Goal: Information Seeking & Learning: Check status

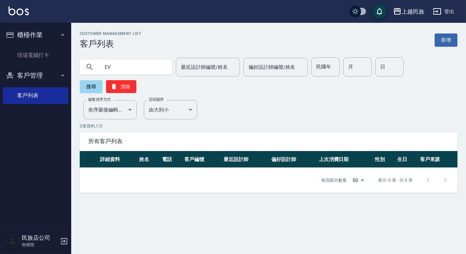
type input "E"
type input "T"
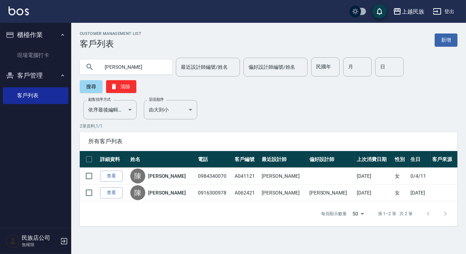
type input "陳"
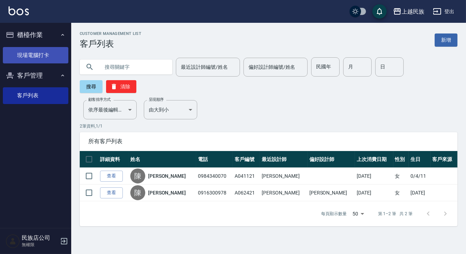
click at [49, 54] on link "現場電腦打卡" at bounding box center [35, 55] width 65 height 16
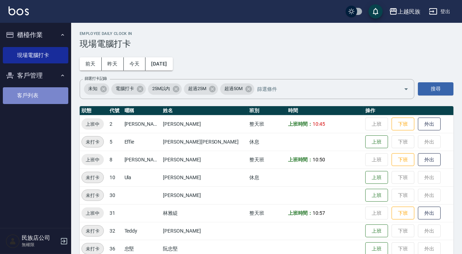
click at [49, 96] on link "客戶列表" at bounding box center [35, 95] width 65 height 16
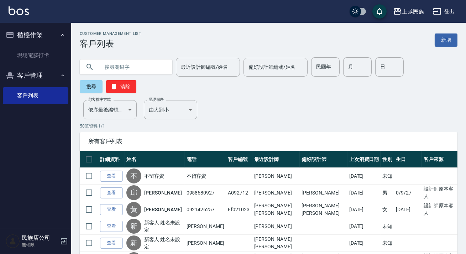
click at [123, 65] on input "text" at bounding box center [133, 66] width 67 height 19
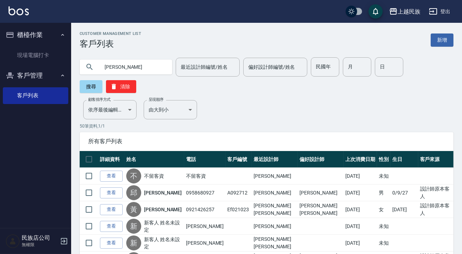
type input "[PERSON_NAME]"
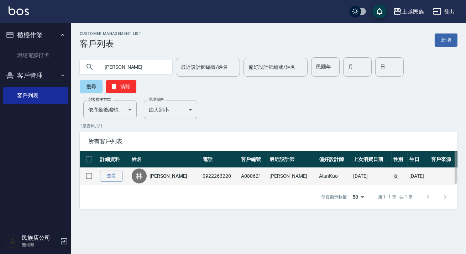
click at [161, 172] on div "[PERSON_NAME]" at bounding box center [166, 175] width 68 height 15
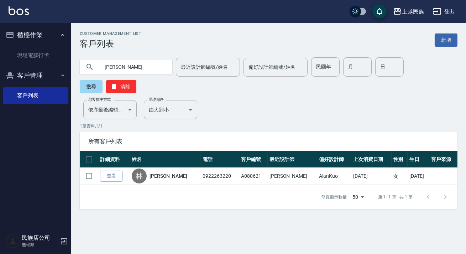
click at [165, 173] on link "[PERSON_NAME]" at bounding box center [169, 175] width 38 height 7
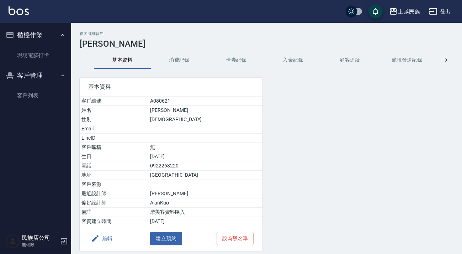
click at [185, 62] on button "消費記錄" at bounding box center [179, 60] width 57 height 17
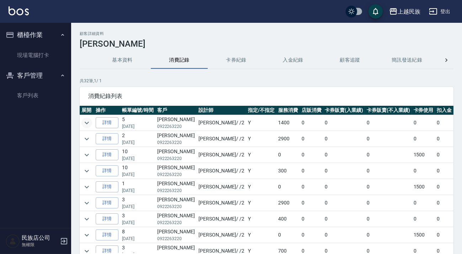
click at [82, 121] on button "expand row" at bounding box center [87, 122] width 11 height 11
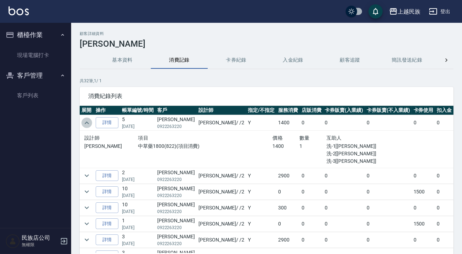
click at [88, 121] on icon "expand row" at bounding box center [87, 123] width 9 height 9
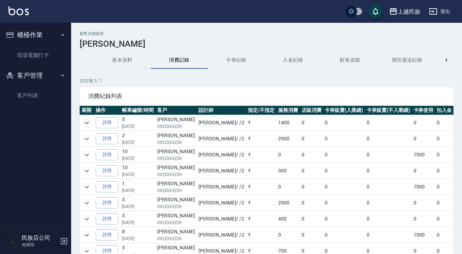
click at [134, 43] on h3 "[PERSON_NAME]" at bounding box center [267, 44] width 374 height 10
click at [250, 63] on button "卡券紀錄" at bounding box center [236, 60] width 57 height 17
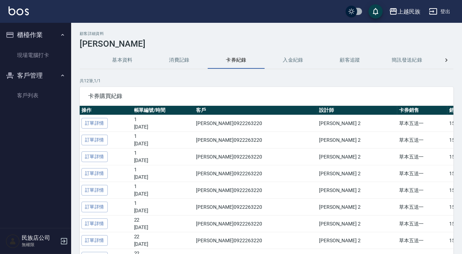
click at [143, 61] on button "基本資料" at bounding box center [122, 60] width 57 height 17
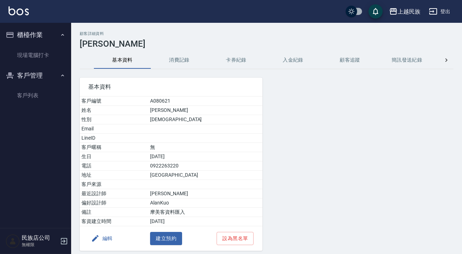
click at [278, 61] on button "入金紀錄" at bounding box center [293, 60] width 57 height 17
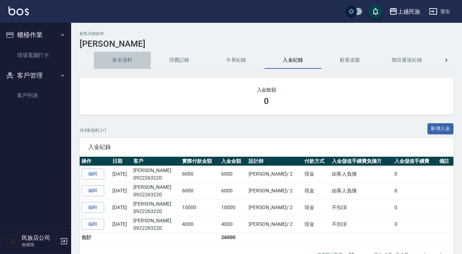
click at [133, 61] on button "基本資料" at bounding box center [122, 60] width 57 height 17
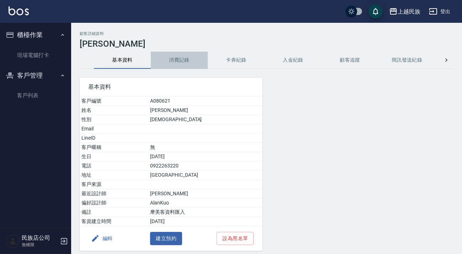
click at [183, 68] on button "消費記錄" at bounding box center [179, 60] width 57 height 17
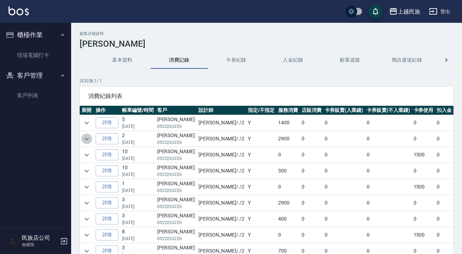
click at [87, 138] on icon "expand row" at bounding box center [87, 139] width 9 height 9
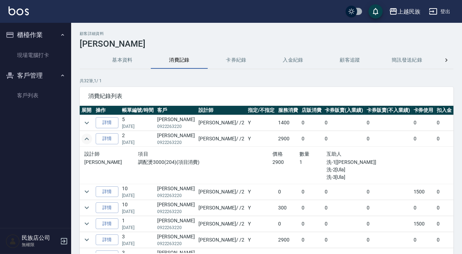
click at [86, 140] on icon "expand row" at bounding box center [87, 139] width 9 height 9
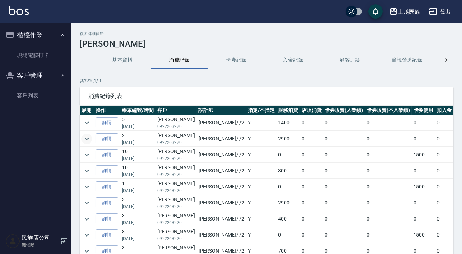
click at [342, 41] on h3 "[PERSON_NAME]" at bounding box center [267, 44] width 374 height 10
drag, startPoint x: 241, startPoint y: 67, endPoint x: 243, endPoint y: 77, distance: 10.9
click at [241, 65] on button "卡券紀錄" at bounding box center [236, 60] width 57 height 17
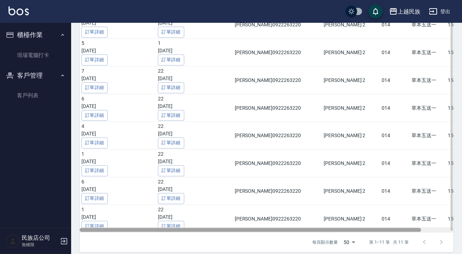
scroll to position [0, 35]
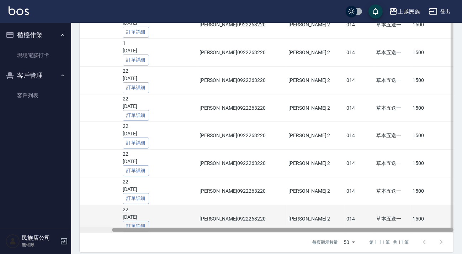
drag, startPoint x: 268, startPoint y: 229, endPoint x: 371, endPoint y: 224, distance: 102.2
click at [371, 224] on div "使用卡券之帳單編號/時間 購買卡券之帳單編號/時間 客戶 設計師 卡券代號 卡券使用 卡券使用金額 10 [DATE] 訂單詳細 1 [DATE] 訂單詳細 …" at bounding box center [267, 76] width 374 height 314
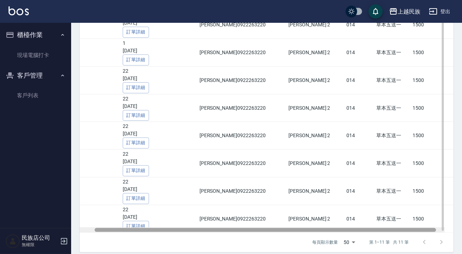
scroll to position [0, 0]
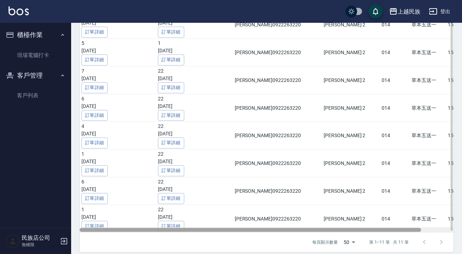
drag, startPoint x: 262, startPoint y: 227, endPoint x: 141, endPoint y: 227, distance: 121.4
click at [141, 228] on div at bounding box center [251, 230] width 342 height 4
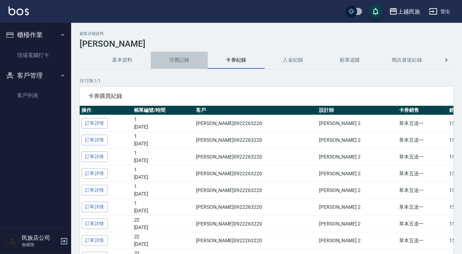
click at [174, 61] on button "消費記錄" at bounding box center [179, 60] width 57 height 17
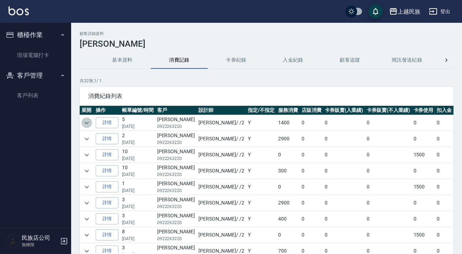
click at [89, 123] on icon "expand row" at bounding box center [87, 123] width 9 height 9
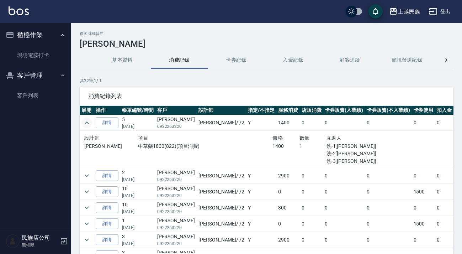
click at [88, 123] on icon "expand row" at bounding box center [87, 123] width 9 height 9
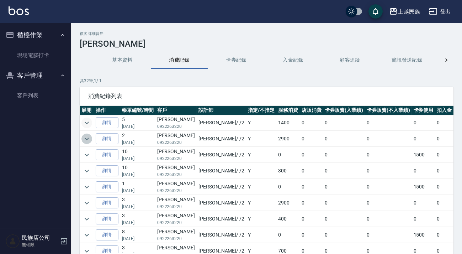
click at [87, 139] on icon "expand row" at bounding box center [87, 138] width 4 height 2
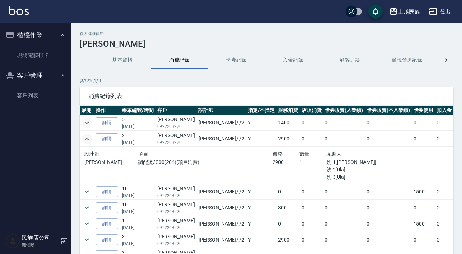
click at [87, 139] on icon "expand row" at bounding box center [87, 139] width 9 height 9
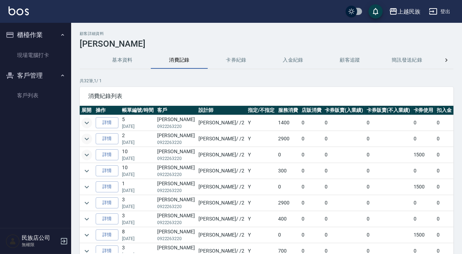
click at [86, 153] on icon "expand row" at bounding box center [87, 155] width 9 height 9
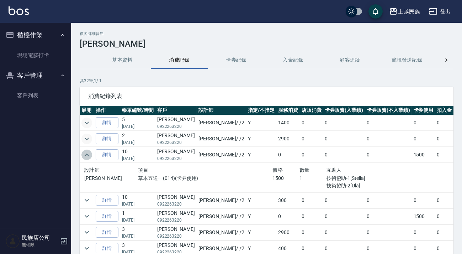
click at [86, 153] on icon "expand row" at bounding box center [87, 155] width 9 height 9
